Goal: Task Accomplishment & Management: Manage account settings

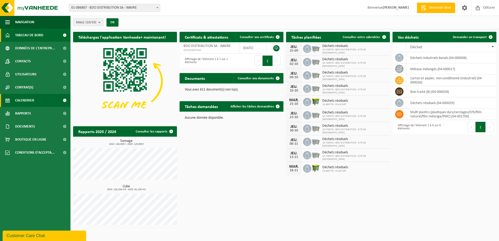
click at [36, 99] on link "Calendrier" at bounding box center [35, 100] width 70 height 13
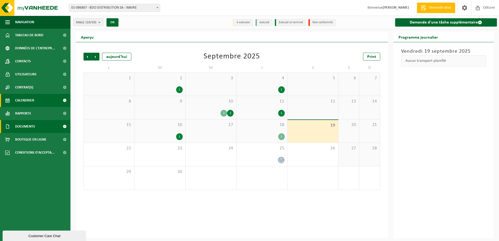
click at [26, 126] on span "Documents" at bounding box center [25, 126] width 20 height 13
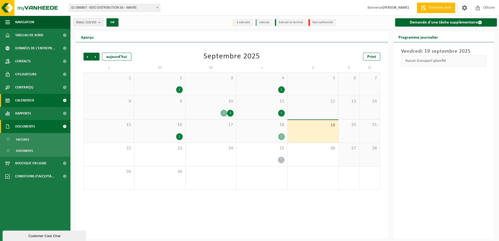
click at [25, 126] on span "Documents" at bounding box center [25, 126] width 20 height 13
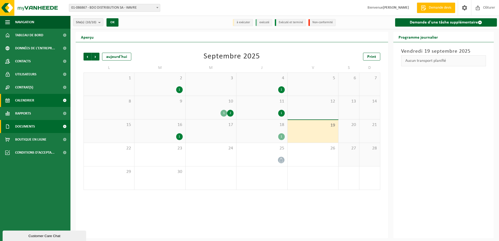
click at [36, 126] on link "Documents" at bounding box center [35, 126] width 70 height 13
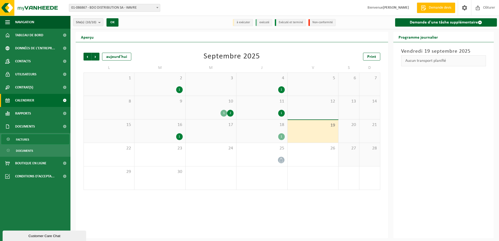
click at [24, 140] on span "Factures" at bounding box center [22, 140] width 13 height 10
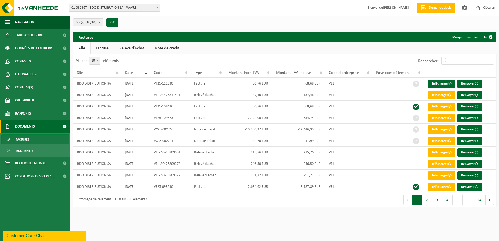
click at [408, 7] on span "Bienvenue LAURENT" at bounding box center [388, 7] width 52 height 15
click at [464, 8] on span at bounding box center [464, 7] width 8 height 15
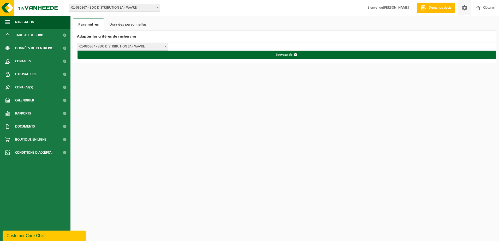
click at [123, 24] on link "Données personnelles" at bounding box center [127, 25] width 47 height 12
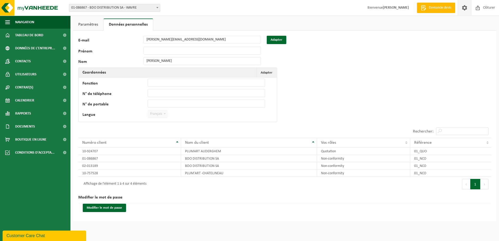
click at [138, 59] on div "Nom LAURENT" at bounding box center [172, 61] width 188 height 8
click at [324, 82] on div "122176 E-mail stephanie.avonture@plum-art.com Adapter Prénom Nom LAURENT Coordo…" at bounding box center [284, 126] width 423 height 191
click at [261, 74] on button "Adapter Annuler" at bounding box center [266, 72] width 20 height 9
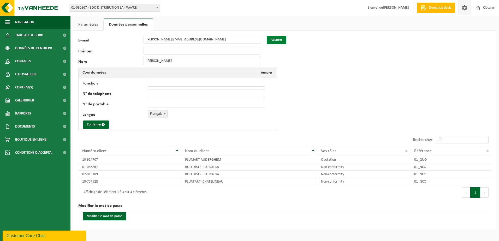
click at [279, 37] on button "Adapter" at bounding box center [277, 40] width 20 height 8
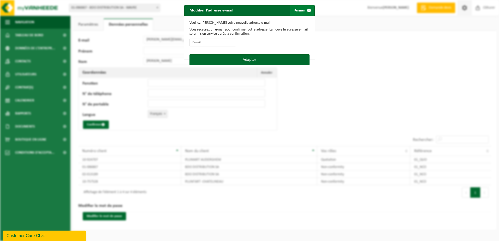
click at [308, 9] on span "button" at bounding box center [309, 10] width 10 height 10
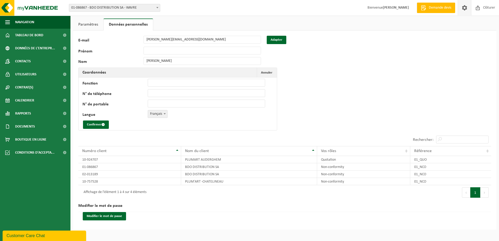
click at [93, 25] on link "Paramètres" at bounding box center [88, 25] width 30 height 12
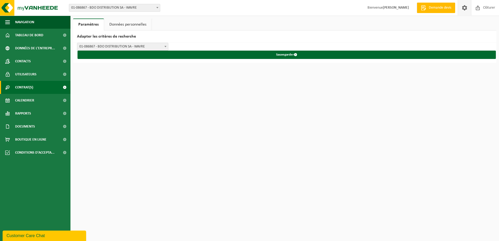
click at [28, 85] on span "Contrat(s)" at bounding box center [24, 87] width 18 height 13
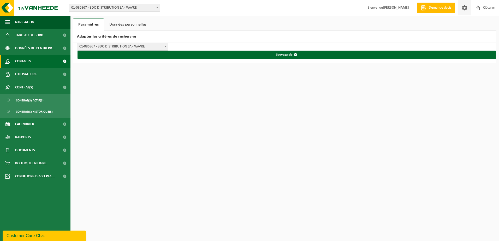
click at [26, 63] on span "Contacts" at bounding box center [23, 61] width 16 height 13
